Goal: Transaction & Acquisition: Purchase product/service

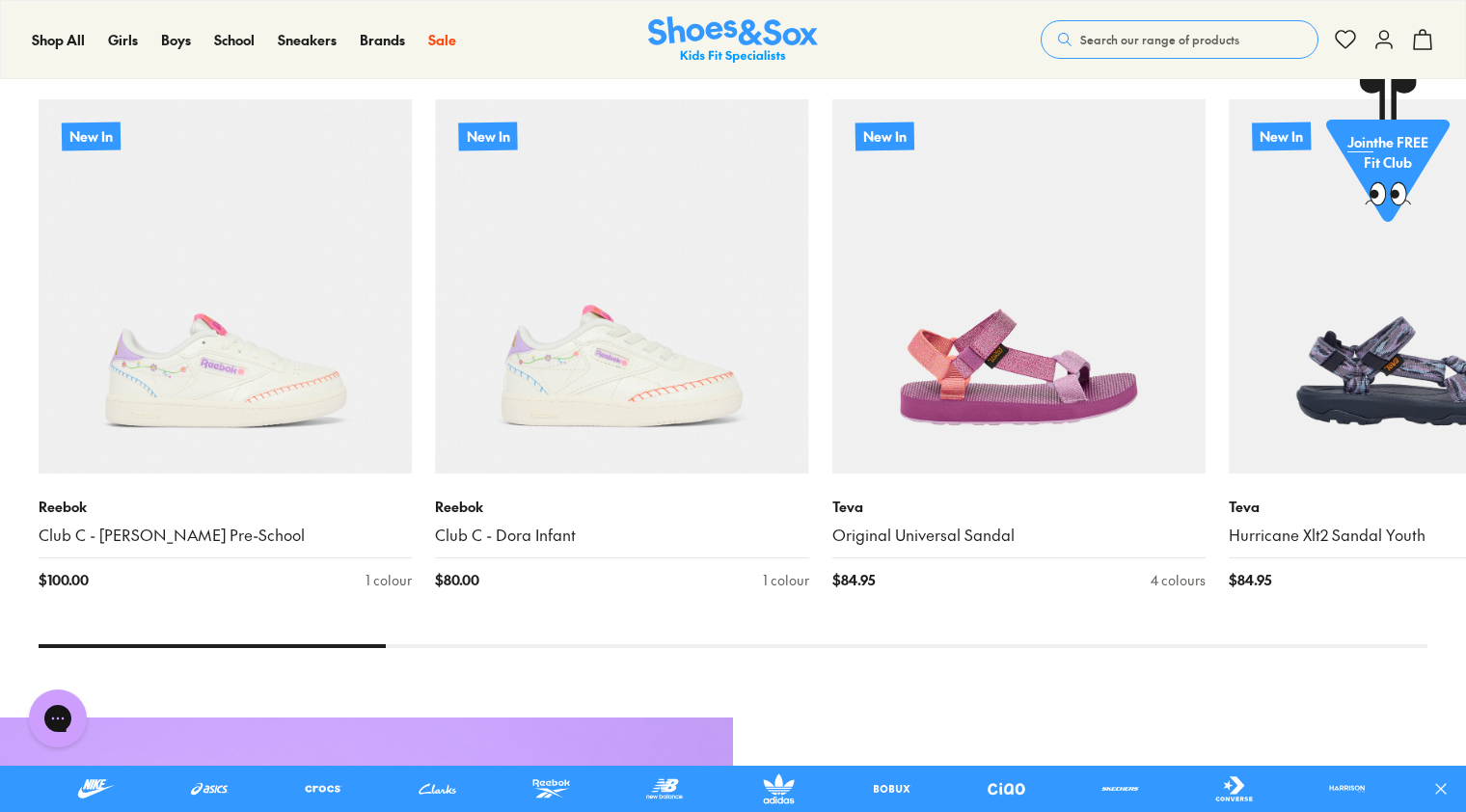
scroll to position [1471, 0]
drag, startPoint x: 362, startPoint y: 642, endPoint x: 436, endPoint y: 635, distance: 74.3
click at [436, 635] on x-flickity "New In Reebok Club C - Dora Pre-School $ 100.00 1 colour New In Reebok Club C -…" at bounding box center [733, 331] width 1388 height 628
click at [326, 646] on div "New Arrivals New In Reebok Club C - Dora Pre-School $ 100.00 1 colour New In Re…" at bounding box center [733, 335] width 1466 height 683
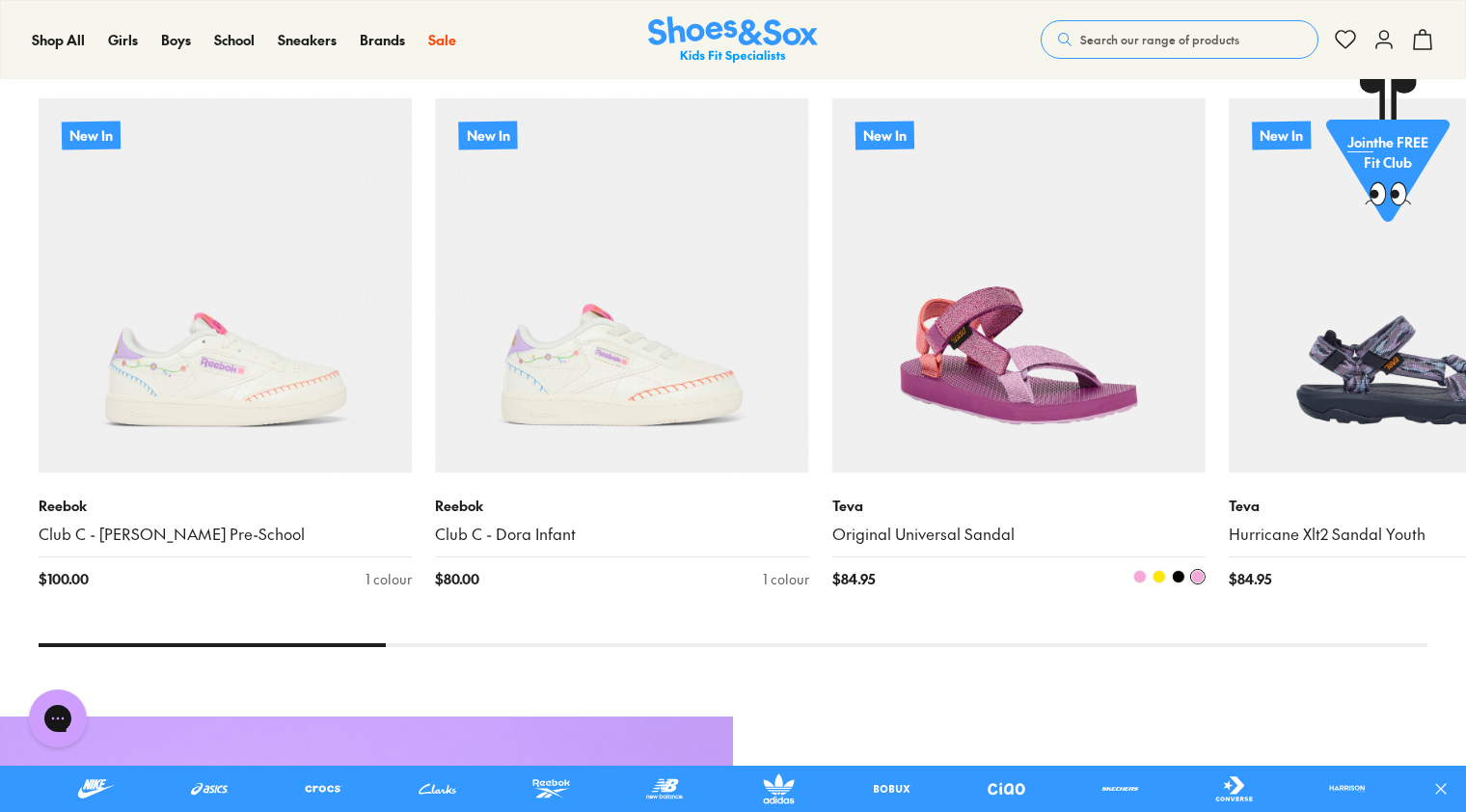
click at [1080, 395] on img at bounding box center [1019, 285] width 373 height 373
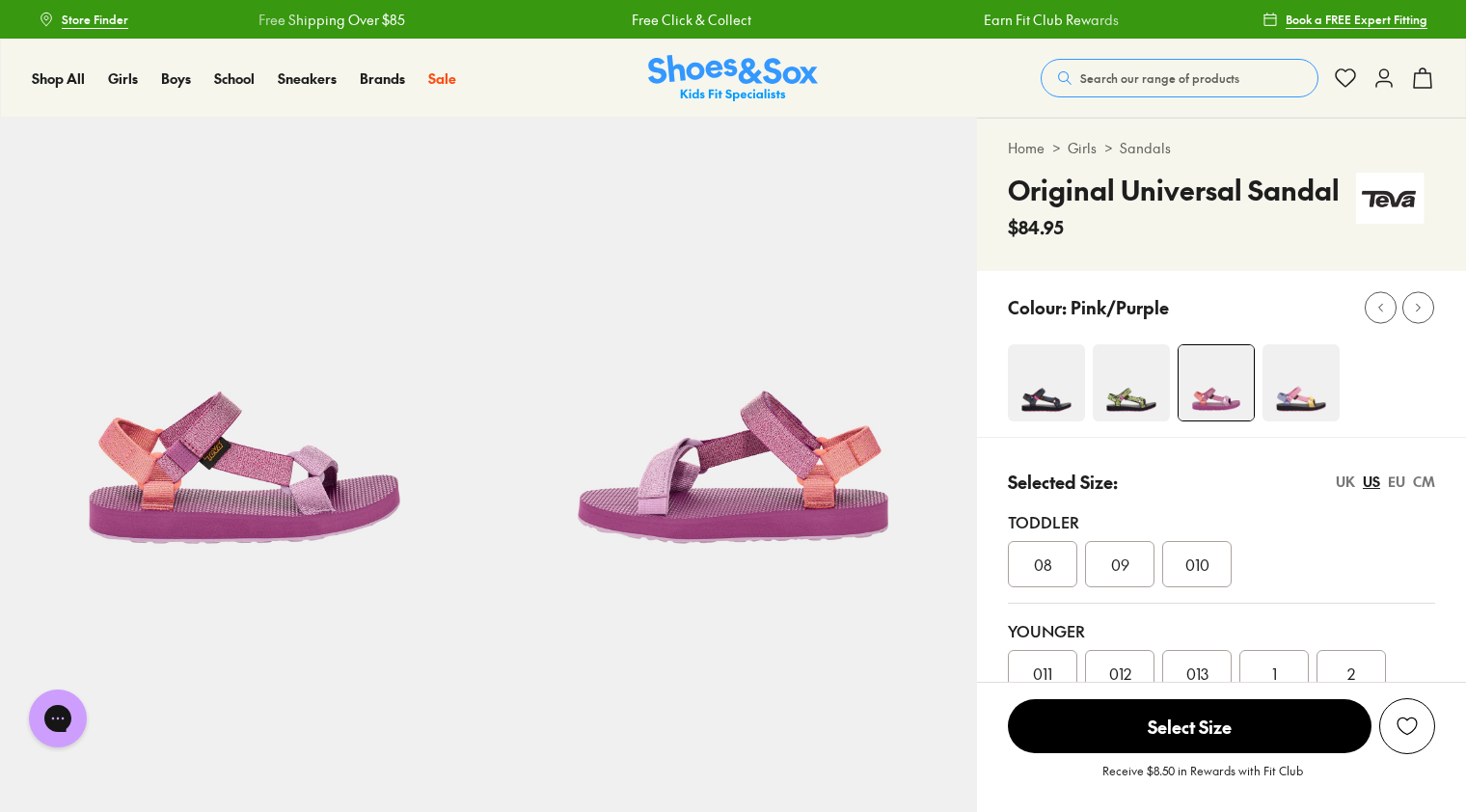
select select "*"
drag, startPoint x: 1464, startPoint y: 108, endPoint x: 1468, endPoint y: 122, distance: 14.6
click at [1337, 521] on div "Toddler" at bounding box center [1221, 522] width 427 height 23
click at [1304, 401] on img at bounding box center [1300, 382] width 77 height 77
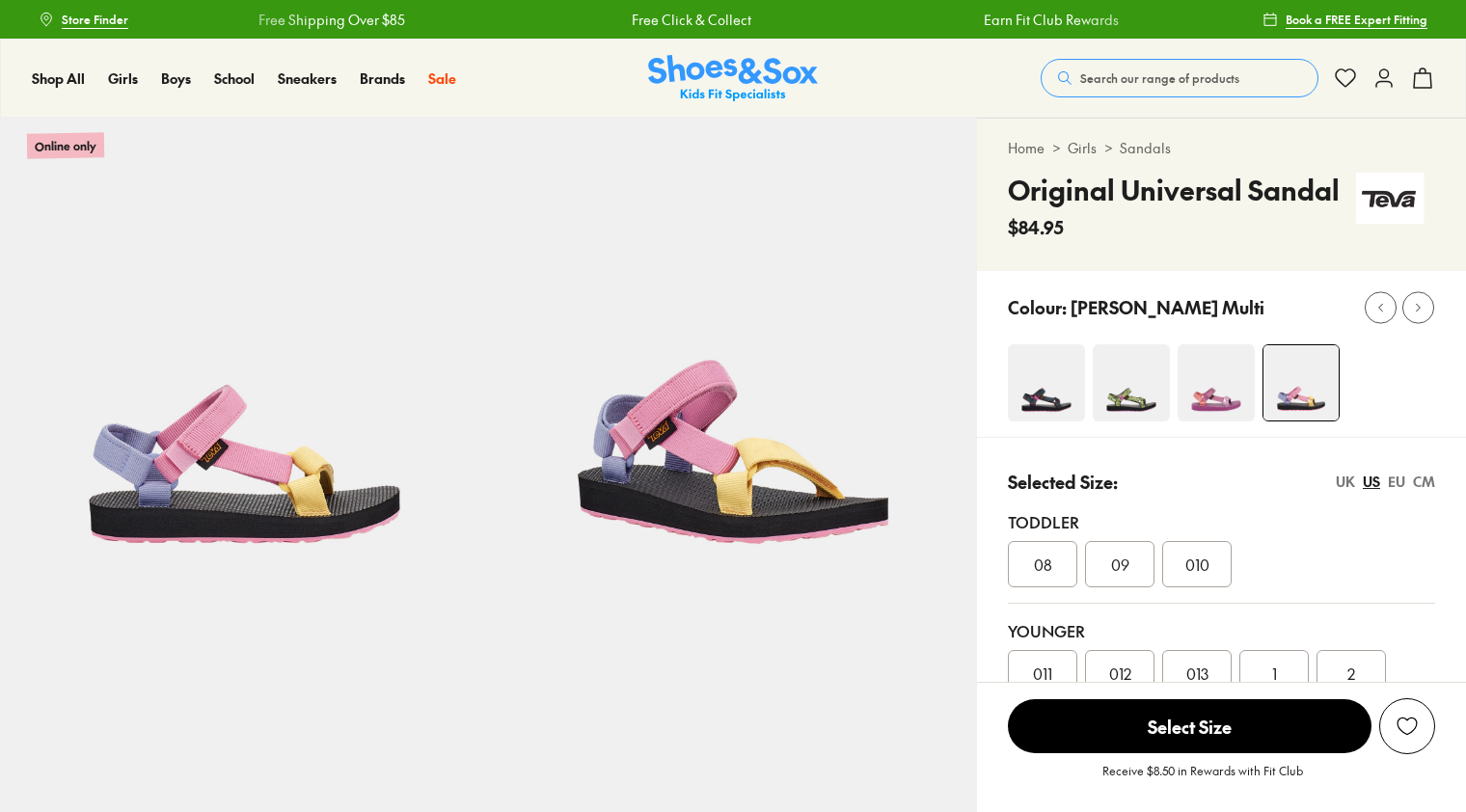
select select "*"
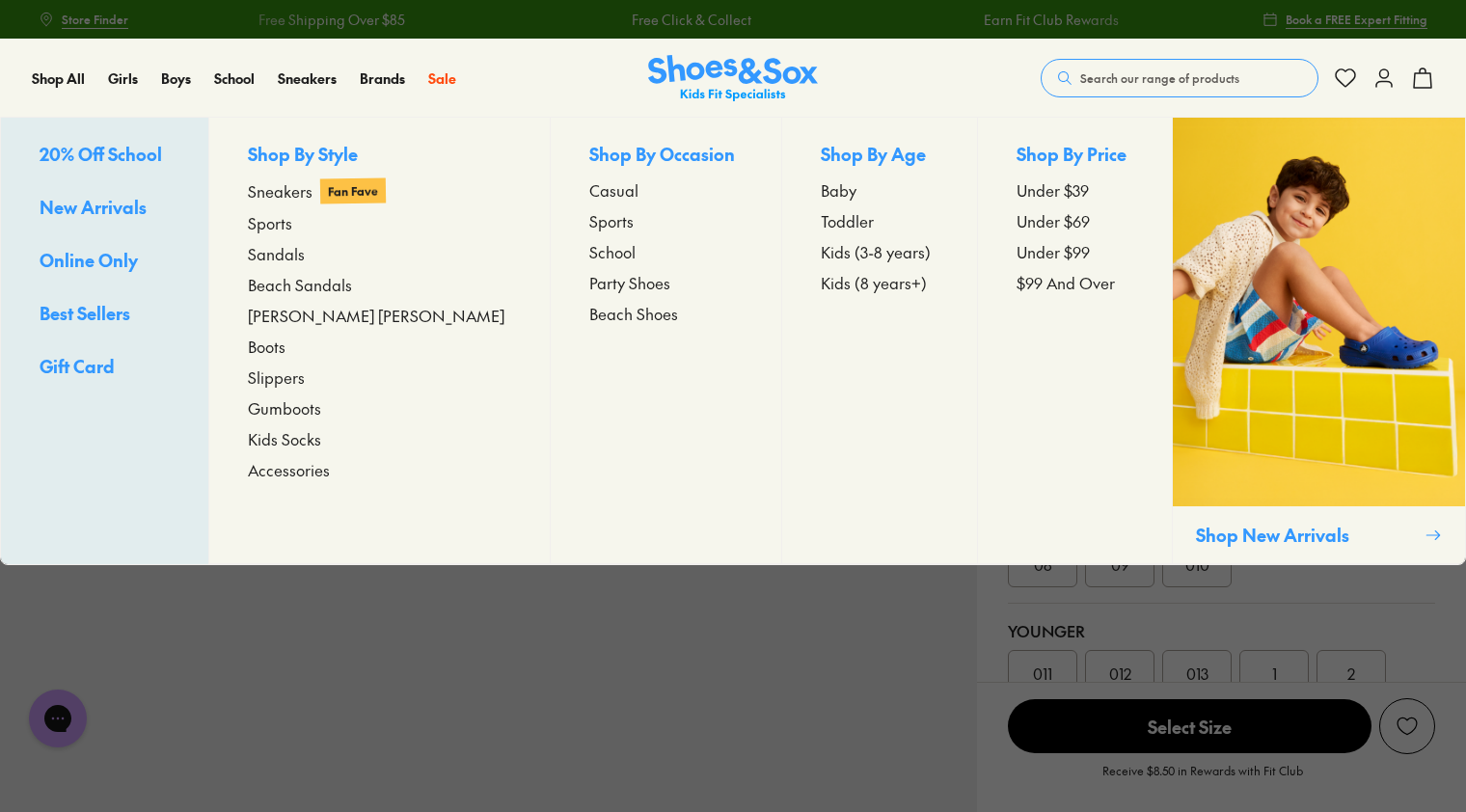
click at [284, 222] on span "Sports" at bounding box center [270, 222] width 45 height 23
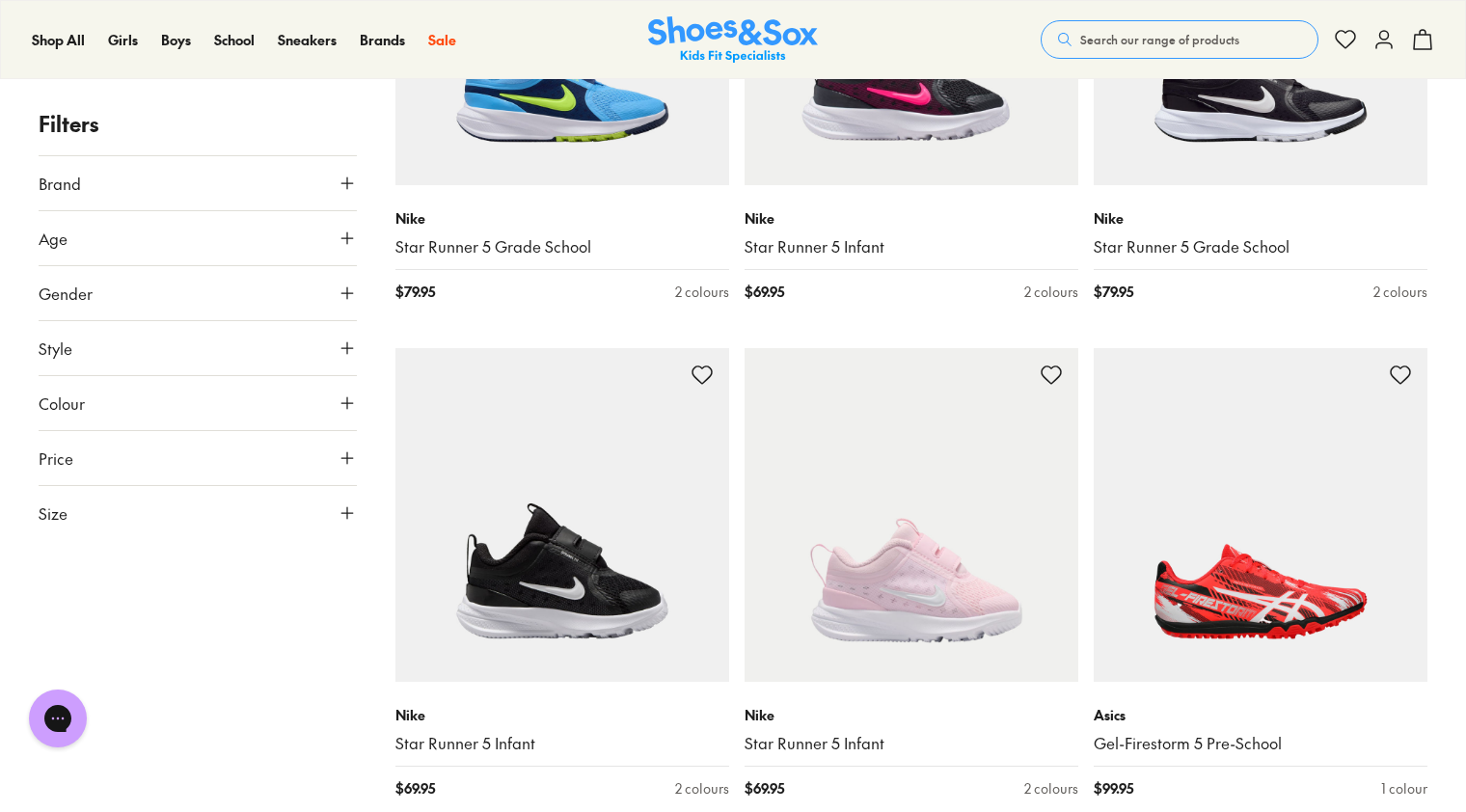
scroll to position [3746, 0]
